Goal: Task Accomplishment & Management: Manage account settings

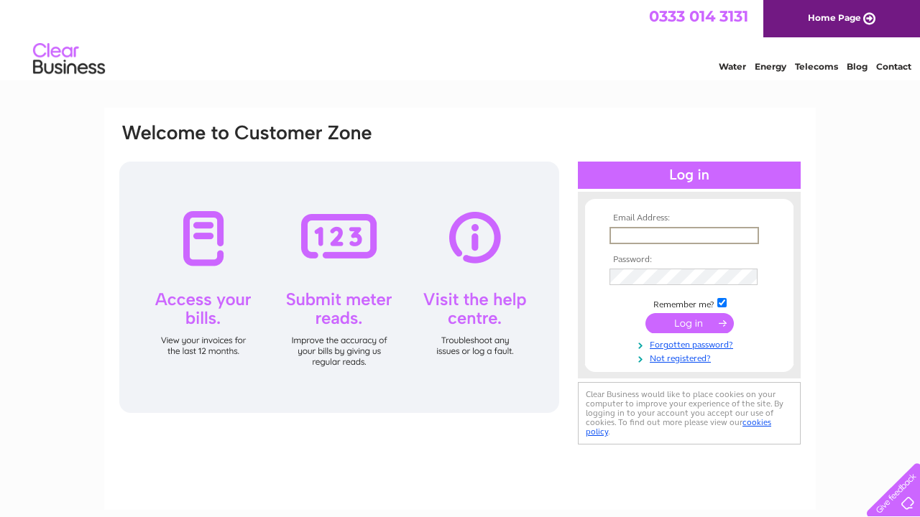
click at [637, 233] on input "text" at bounding box center [683, 235] width 149 height 17
click at [637, 236] on input "text" at bounding box center [683, 235] width 149 height 17
type input "jenny@amgroupltd.uk"
click at [625, 286] on td at bounding box center [689, 277] width 167 height 24
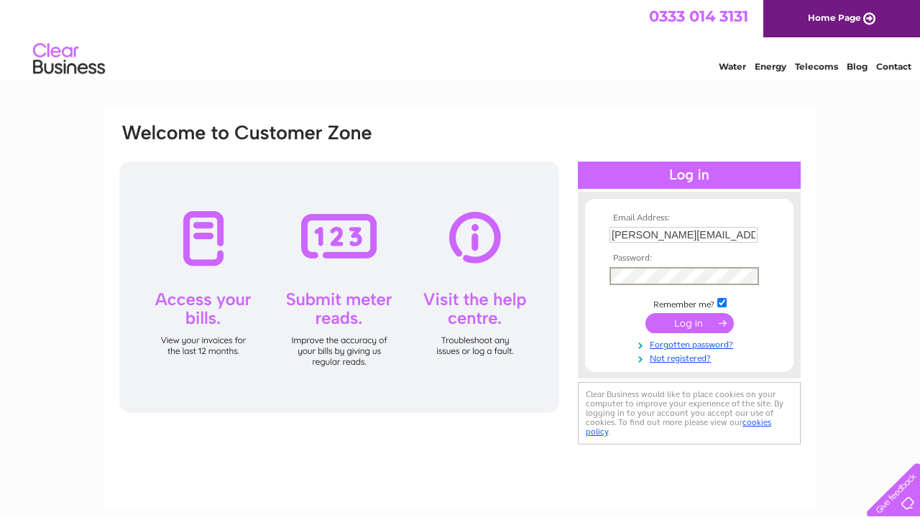
click at [673, 311] on td at bounding box center [689, 323] width 167 height 27
click at [674, 317] on input "submit" at bounding box center [689, 322] width 88 height 20
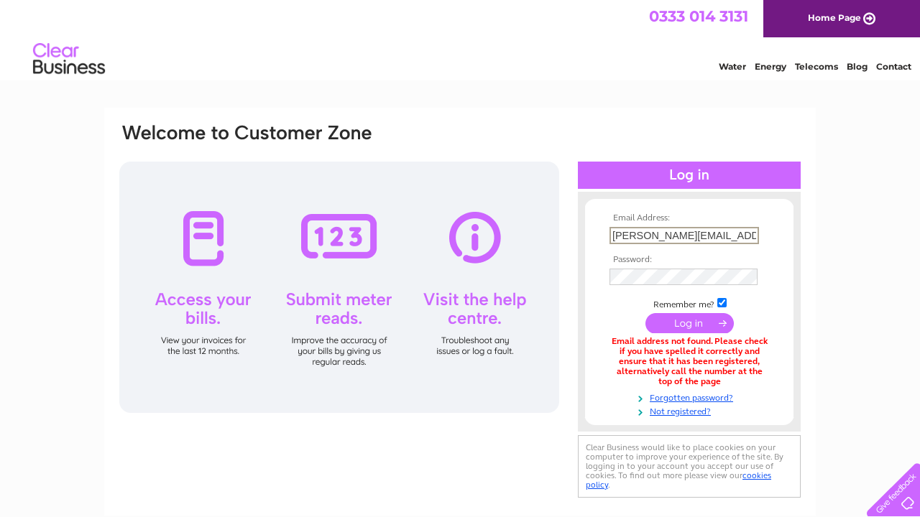
drag, startPoint x: 718, startPoint y: 234, endPoint x: 556, endPoint y: 236, distance: 162.4
type input "accounts@amgroupltd.uk"
click at [689, 322] on input "submit" at bounding box center [689, 323] width 88 height 20
click at [686, 325] on input "submit" at bounding box center [689, 322] width 88 height 20
click at [687, 319] on input "submit" at bounding box center [689, 322] width 88 height 20
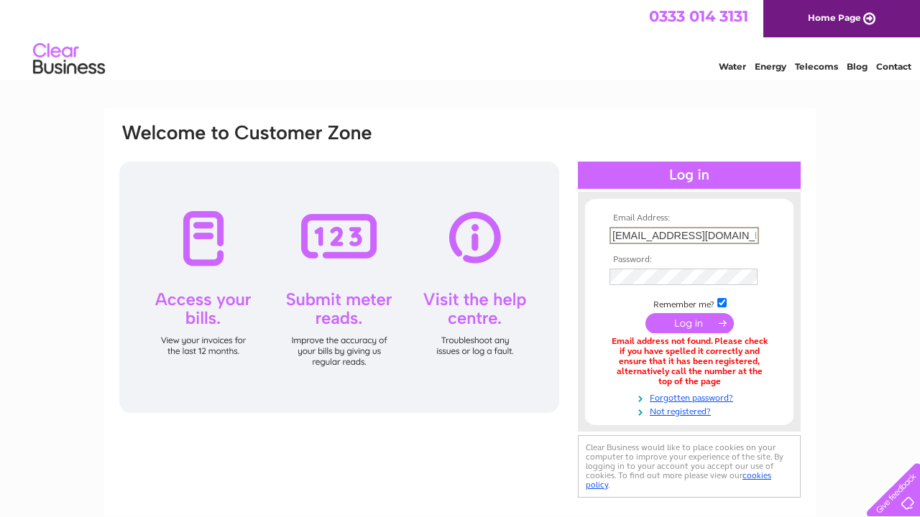
click at [624, 333] on tbody "Email Address: accounts@amgroupltd.uk Password: Remember me?" at bounding box center [689, 315] width 167 height 204
click at [678, 392] on link "Forgotten password?" at bounding box center [690, 396] width 163 height 14
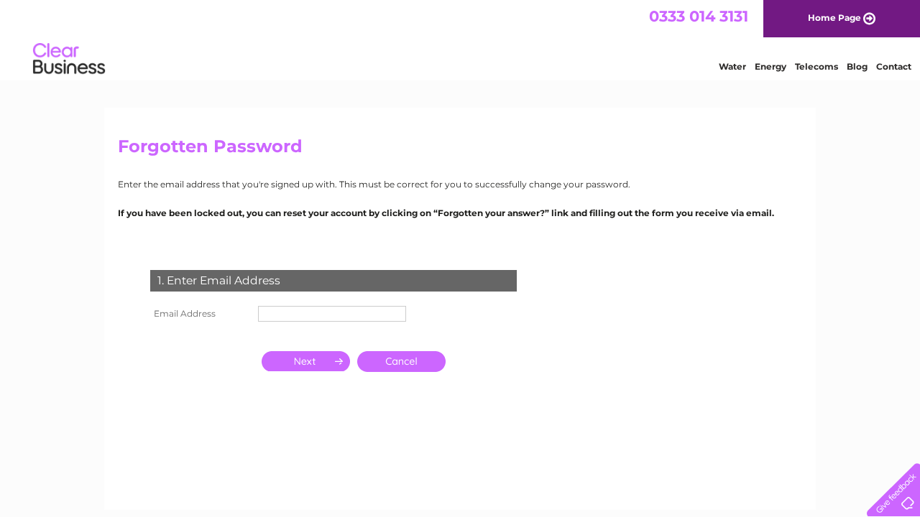
click at [274, 312] on input "text" at bounding box center [332, 314] width 148 height 16
type input "[EMAIL_ADDRESS][DOMAIN_NAME]"
click at [322, 362] on input "button" at bounding box center [306, 361] width 88 height 20
